Goal: Task Accomplishment & Management: Use online tool/utility

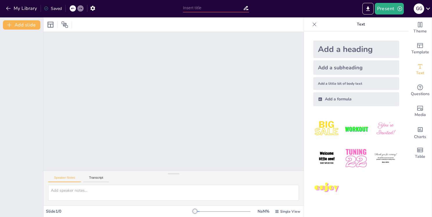
click at [368, 53] on div "Add a heading" at bounding box center [356, 49] width 86 height 17
click at [345, 71] on div "Add a subheading" at bounding box center [356, 67] width 86 height 15
click at [351, 52] on div "Add a heading" at bounding box center [356, 49] width 86 height 17
click at [421, 128] on div "Charts" at bounding box center [419, 132] width 23 height 21
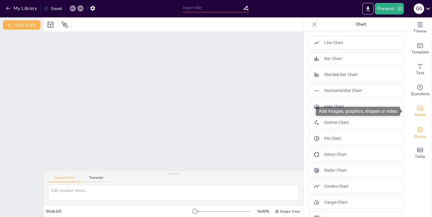
click at [416, 110] on icon "Add images, graphics, shapes or video" at bounding box center [419, 108] width 7 height 7
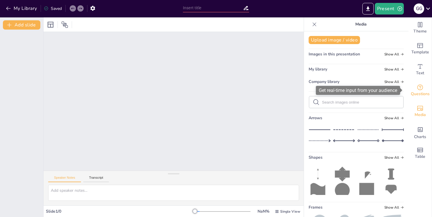
click at [419, 83] on div "Questions" at bounding box center [419, 90] width 23 height 21
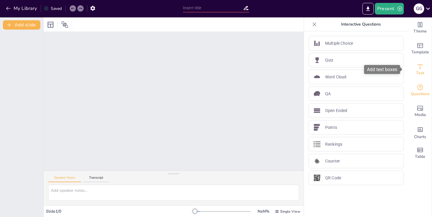
click at [418, 72] on span "Text" at bounding box center [420, 73] width 8 height 6
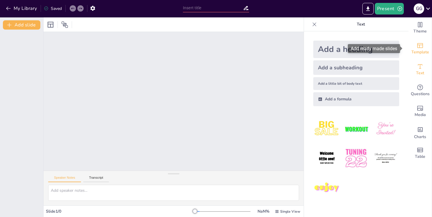
click at [423, 48] on div "Template" at bounding box center [419, 48] width 23 height 21
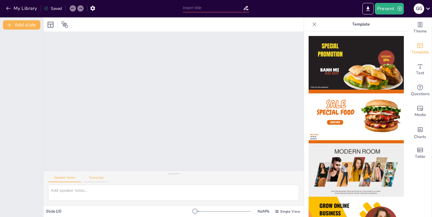
click at [98, 177] on button "Transcript" at bounding box center [96, 179] width 26 height 6
click at [77, 179] on button "Speaker Notes" at bounding box center [64, 179] width 33 height 6
drag, startPoint x: 190, startPoint y: 210, endPoint x: 143, endPoint y: 180, distance: 54.8
click at [143, 180] on div "Speaker Notes Transcript Slide 1 / 0 NaN % Single View" at bounding box center [174, 117] width 260 height 200
